Goal: Information Seeking & Learning: Check status

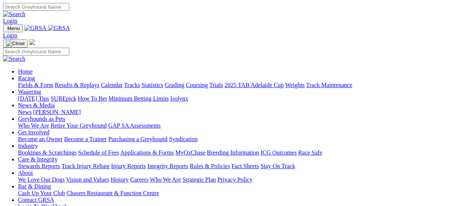
click at [85, 82] on link "Results & Replays" at bounding box center [77, 85] width 45 height 6
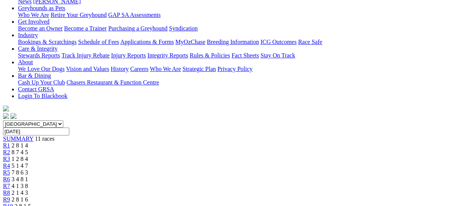
scroll to position [112, 0]
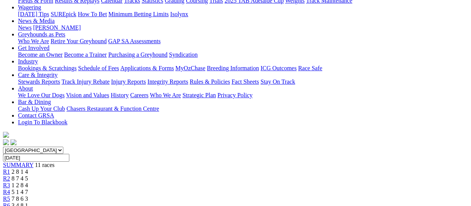
scroll to position [75, 0]
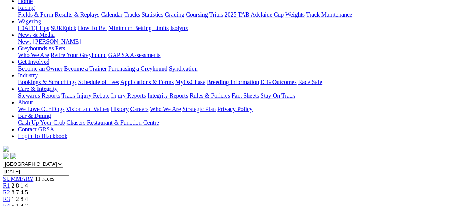
scroll to position [75, 0]
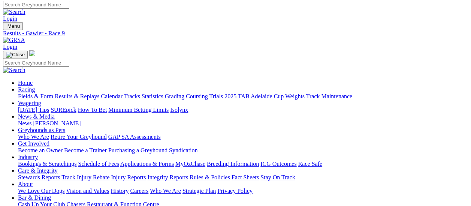
scroll to position [0, 0]
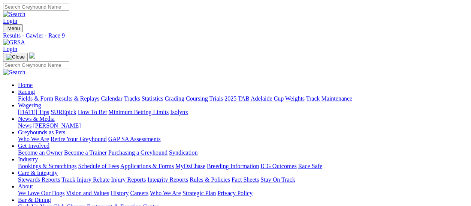
click at [26, 95] on link "Fields & Form" at bounding box center [35, 98] width 35 height 6
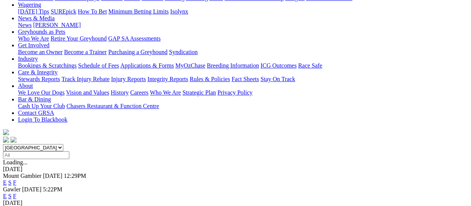
scroll to position [112, 0]
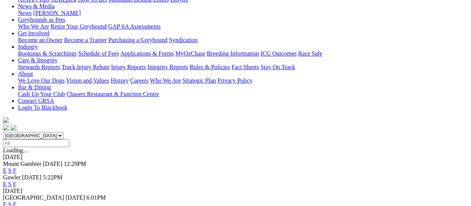
click at [16, 201] on link "F" at bounding box center [14, 204] width 3 height 6
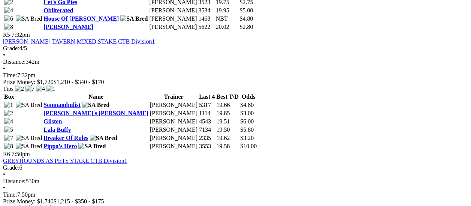
scroll to position [825, 0]
